Goal: Task Accomplishment & Management: Complete application form

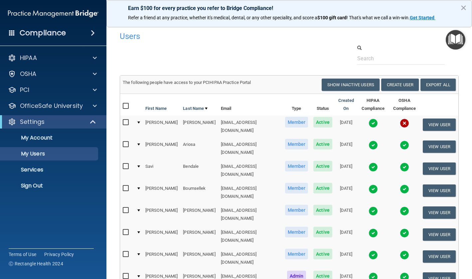
select select "20"
click at [406, 86] on button "Create User" at bounding box center [400, 85] width 38 height 12
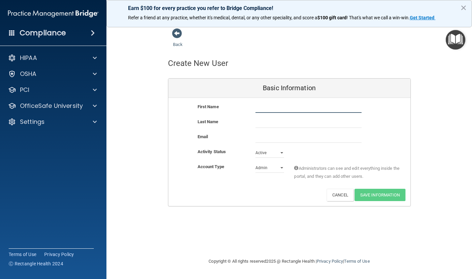
click at [267, 107] on input "text" at bounding box center [308, 108] width 106 height 10
type input "Daliah"
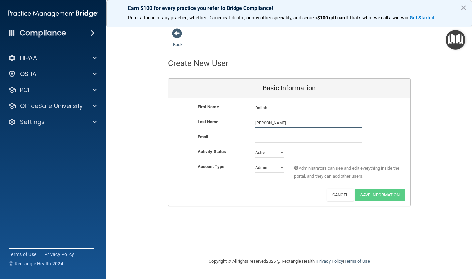
type input "[PERSON_NAME]"
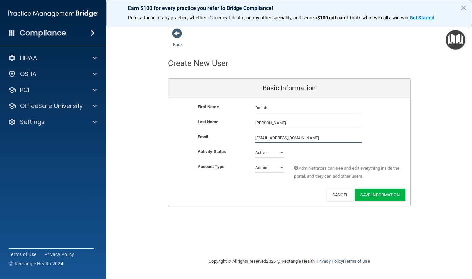
type input "[EMAIL_ADDRESS][DOMAIN_NAME]"
click at [265, 171] on select "Admin Member" at bounding box center [269, 168] width 29 height 10
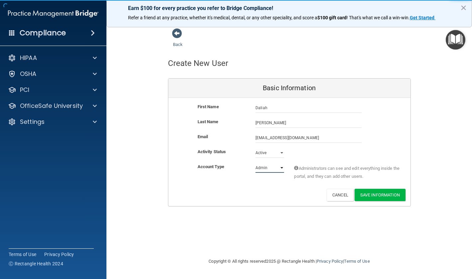
select select "practice_member"
click at [255, 163] on select "Admin Member" at bounding box center [269, 168] width 29 height 10
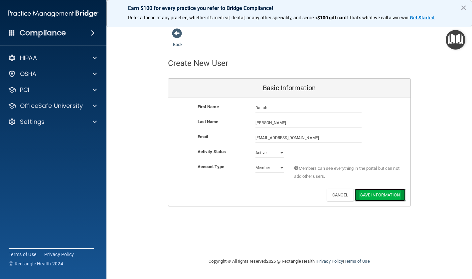
click at [379, 197] on button "Save Information" at bounding box center [380, 195] width 51 height 12
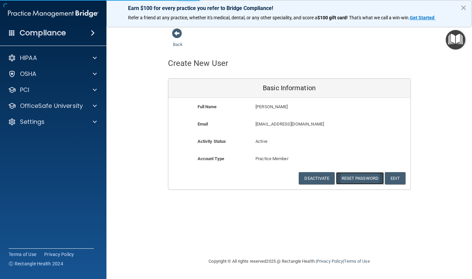
click at [373, 179] on button "Reset Password" at bounding box center [360, 178] width 48 height 12
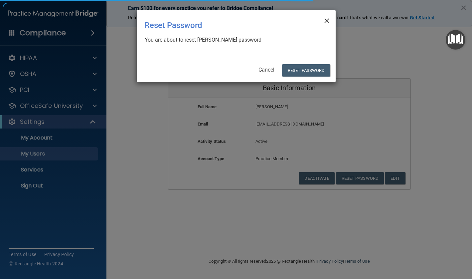
select select "20"
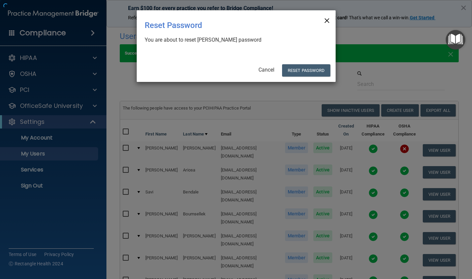
click at [328, 20] on span "×" at bounding box center [327, 19] width 6 height 13
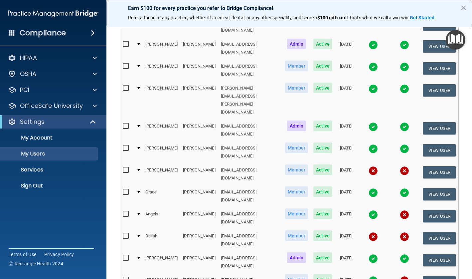
scroll to position [293, 0]
